Goal: Find specific page/section: Find specific page/section

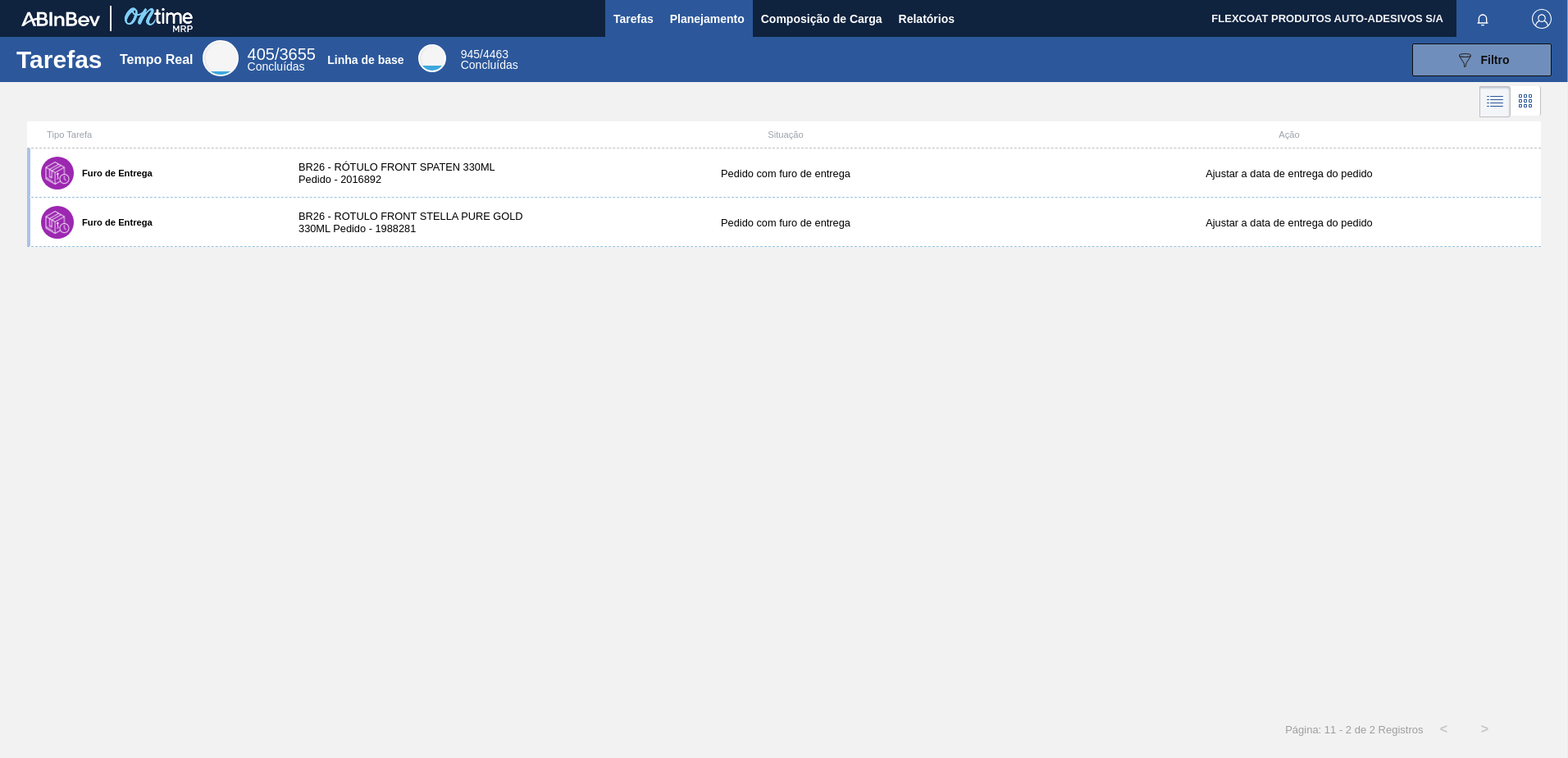
click at [687, 18] on span "Planejamento" at bounding box center [707, 19] width 75 height 20
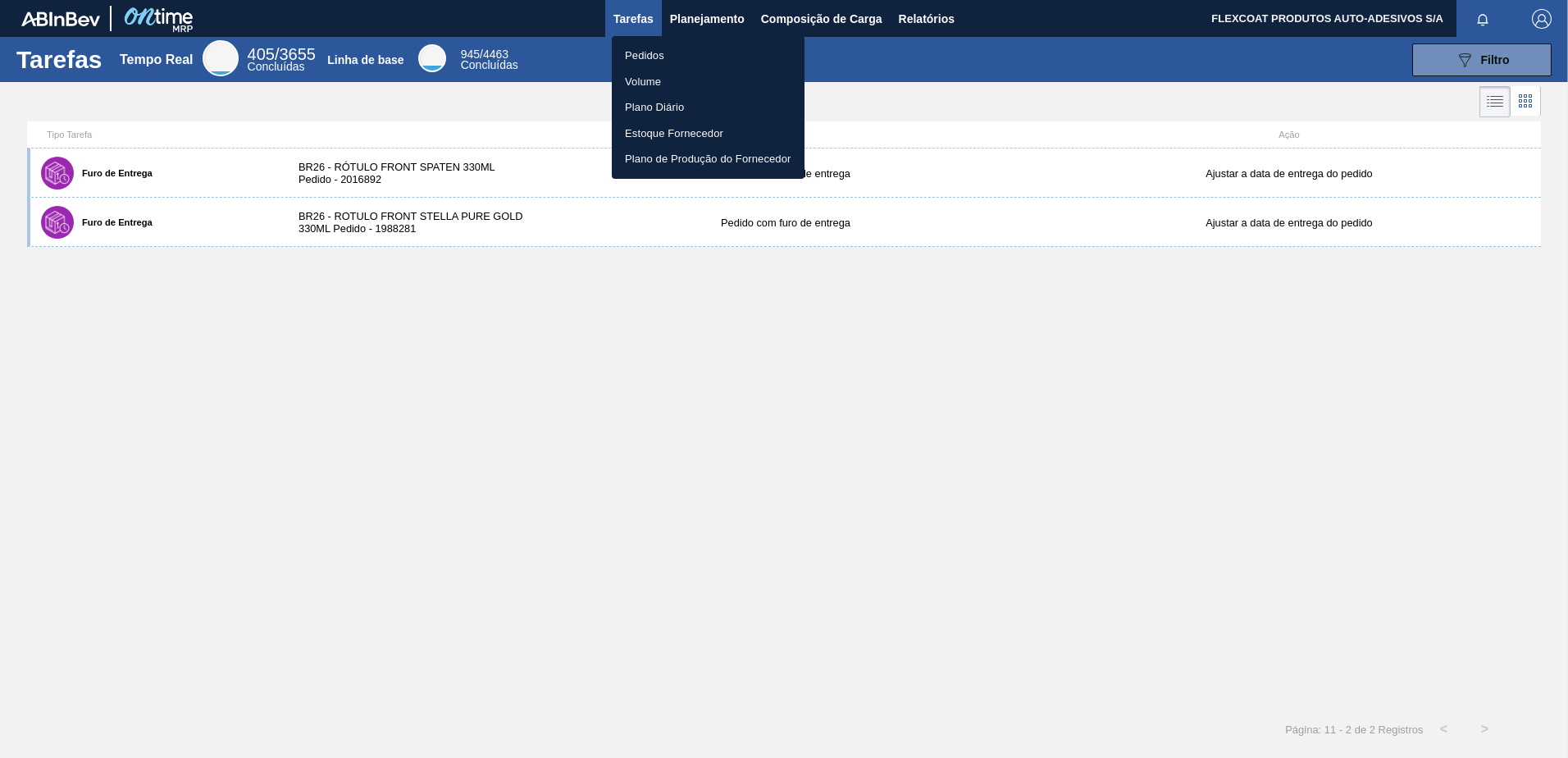
click at [650, 60] on li "Pedidos" at bounding box center [708, 55] width 193 height 26
